Goal: Navigation & Orientation: Find specific page/section

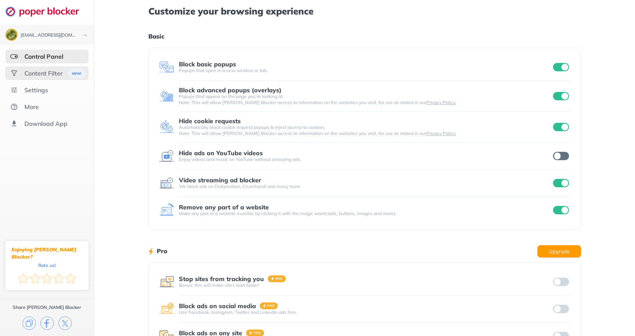
click at [44, 76] on div "Content Filter" at bounding box center [43, 73] width 38 height 8
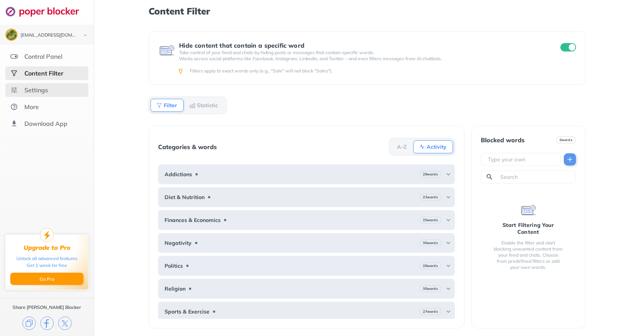
click at [42, 90] on div "Settings" at bounding box center [36, 90] width 24 height 8
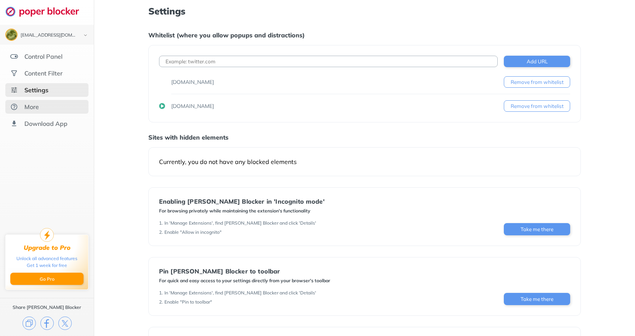
click at [39, 107] on div "More" at bounding box center [46, 107] width 83 height 14
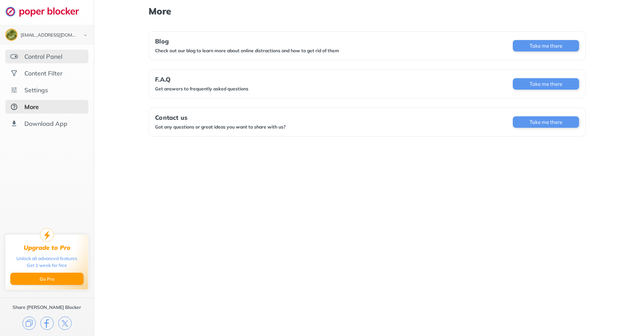
click at [53, 57] on div "Control Panel" at bounding box center [43, 57] width 38 height 8
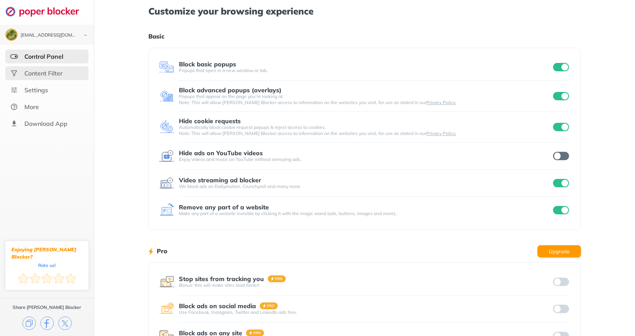
click at [50, 76] on div "Content Filter" at bounding box center [43, 73] width 38 height 8
